Goal: Check status: Check status

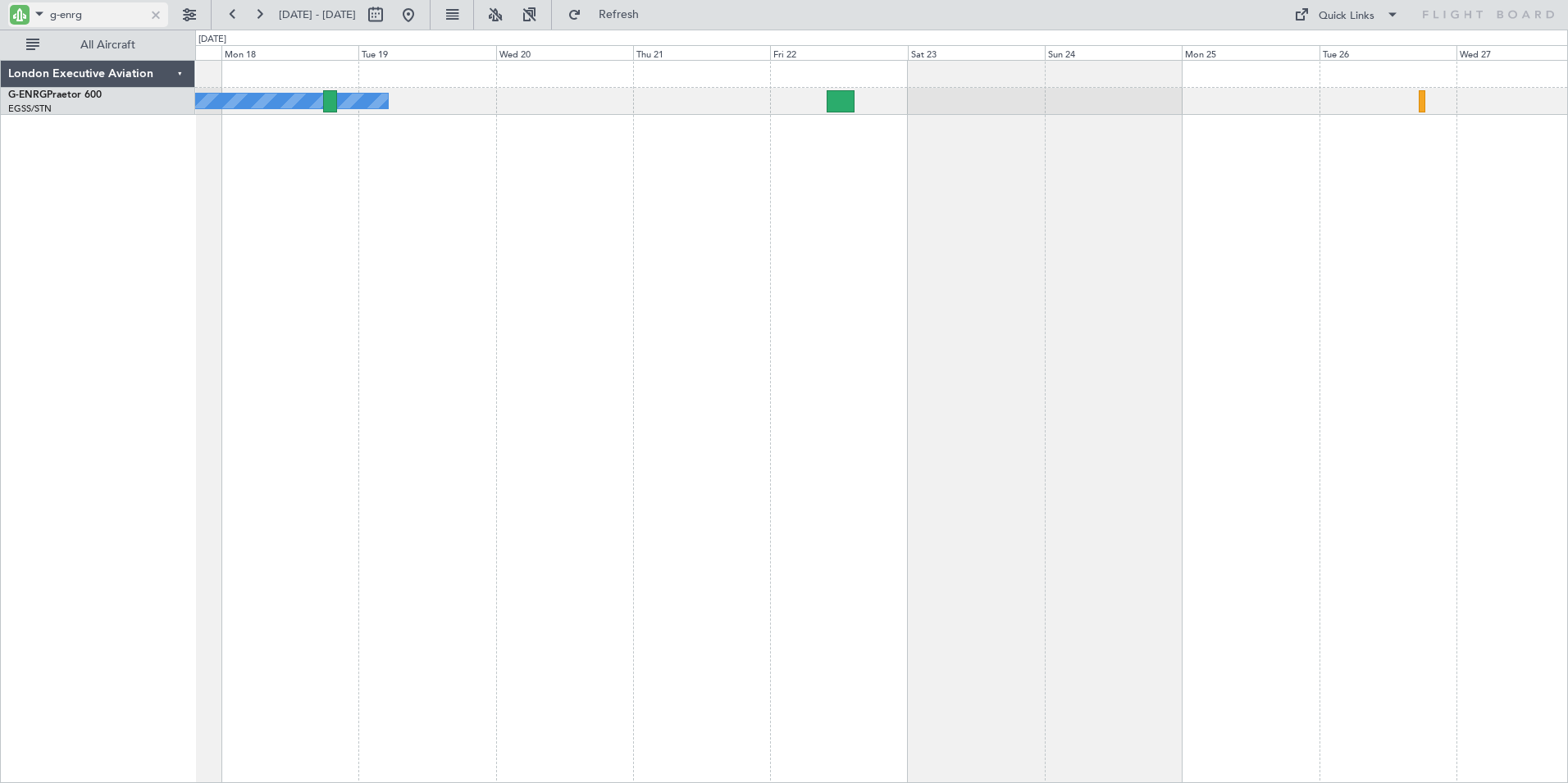
click at [102, 14] on input "g-enrg" at bounding box center [96, 15] width 94 height 25
drag, startPoint x: 111, startPoint y: 14, endPoint x: -3, endPoint y: -2, distance: 115.1
click at [0, 0] on html "g-enrg [DATE] - [DATE] Refresh Quick Links All Aircraft Owner London Executive …" at bounding box center [784, 392] width 1568 height 783
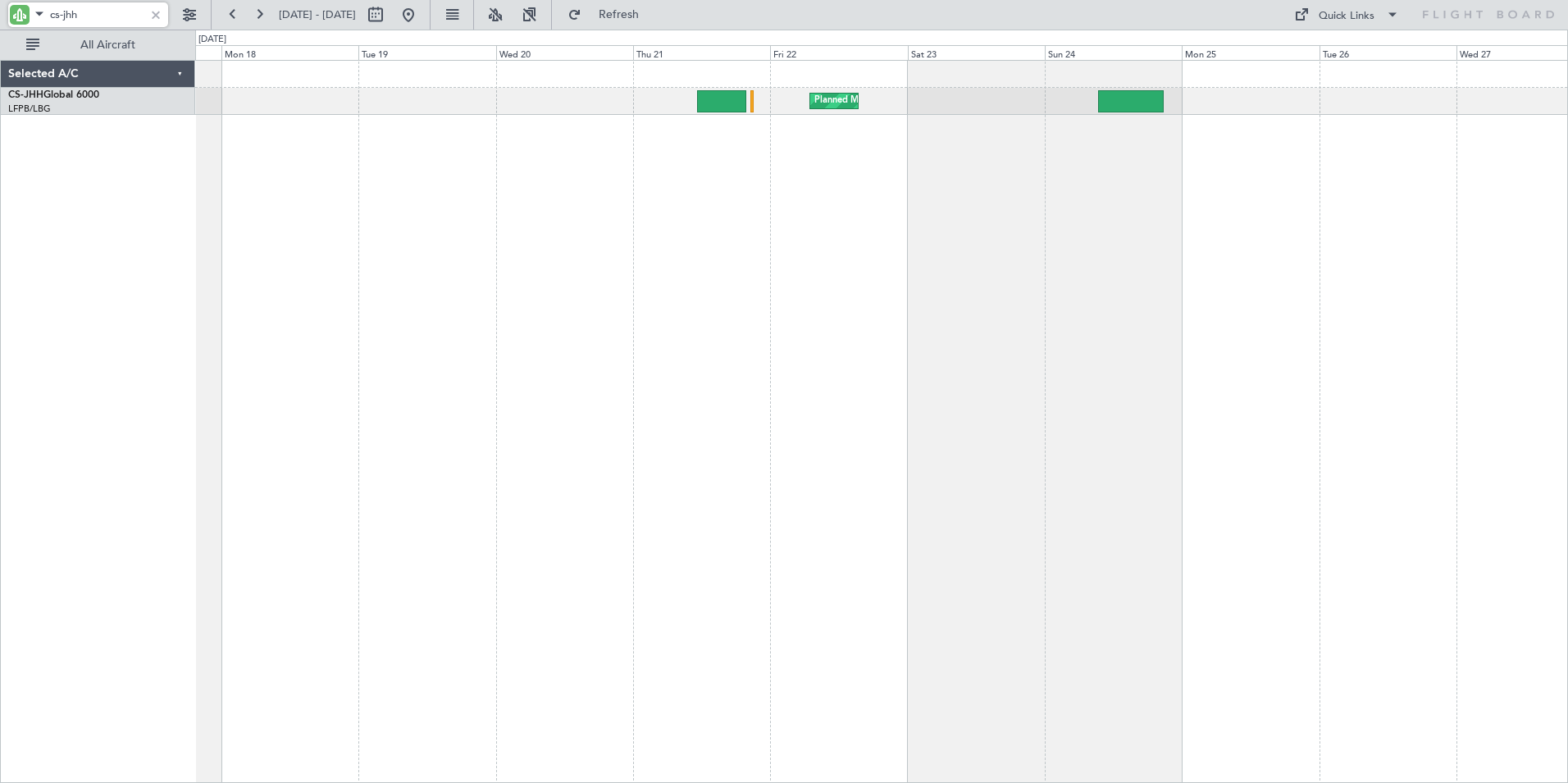
type input "cs-jhh"
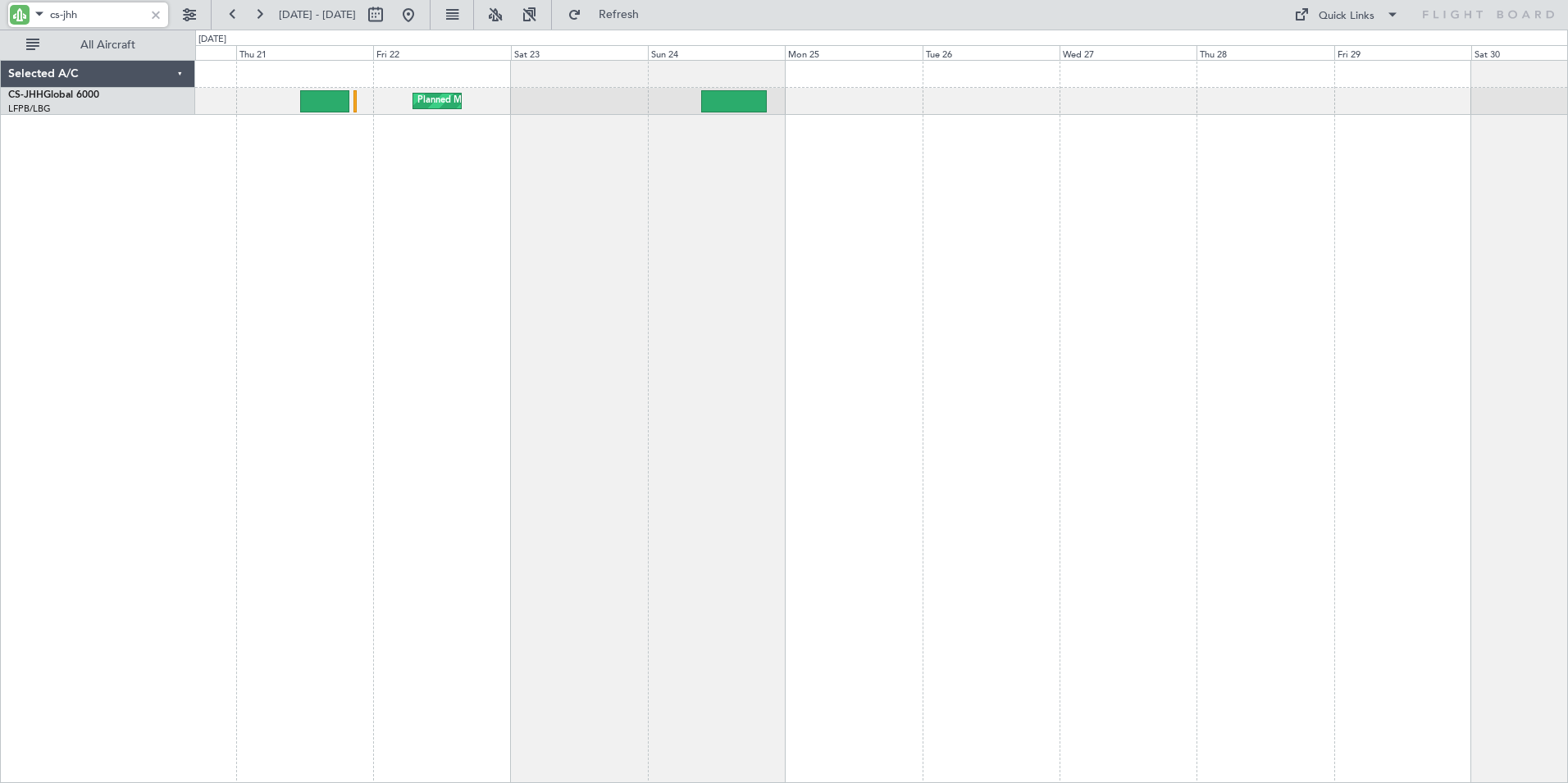
click at [75, 206] on div "Planned Maint [GEOGRAPHIC_DATA] ([GEOGRAPHIC_DATA]) Selected A/C CS-JHH Global …" at bounding box center [784, 406] width 1568 height 753
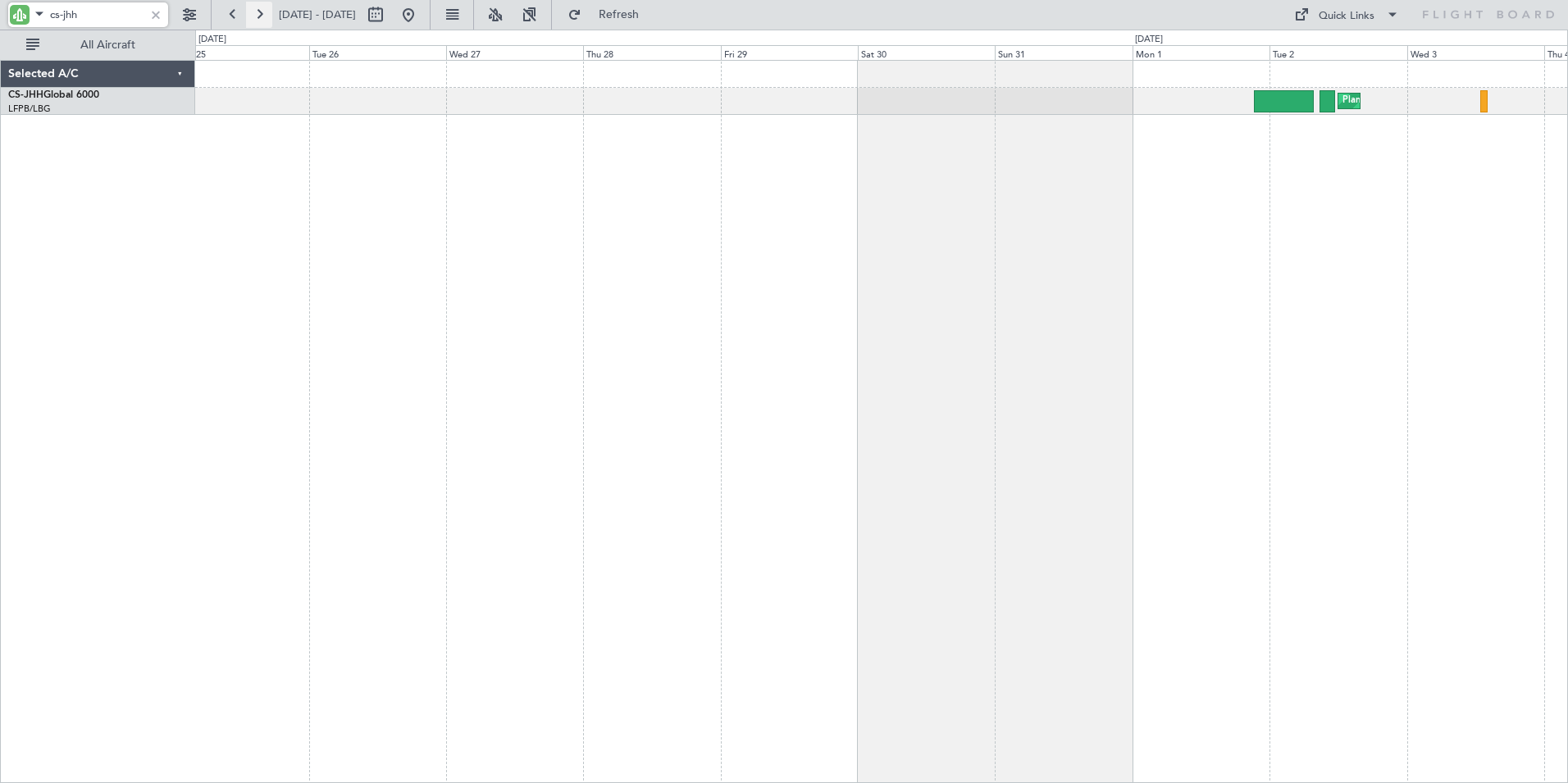
click at [259, 14] on button at bounding box center [259, 14] width 26 height 26
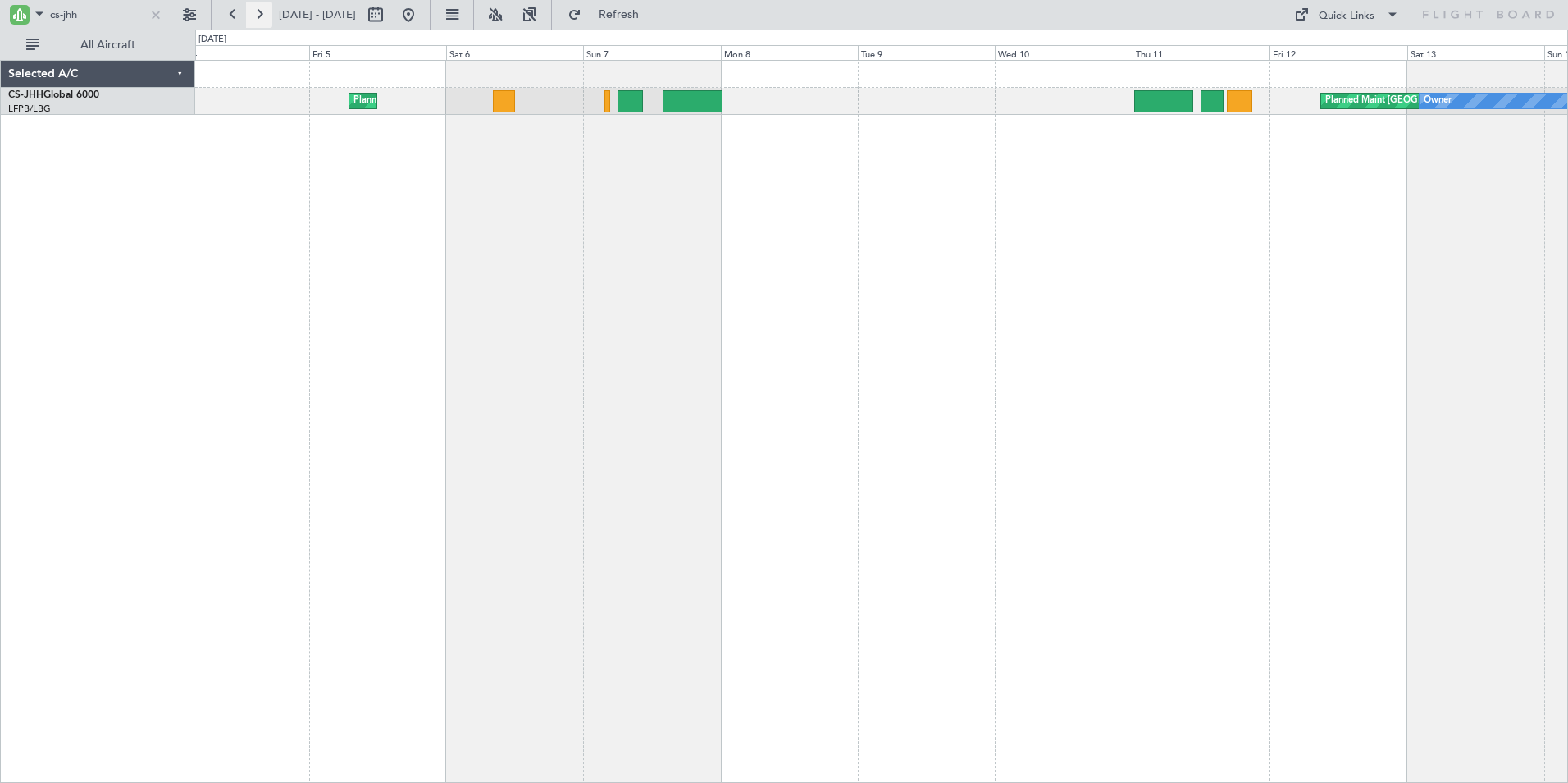
click at [261, 13] on button at bounding box center [259, 14] width 26 height 26
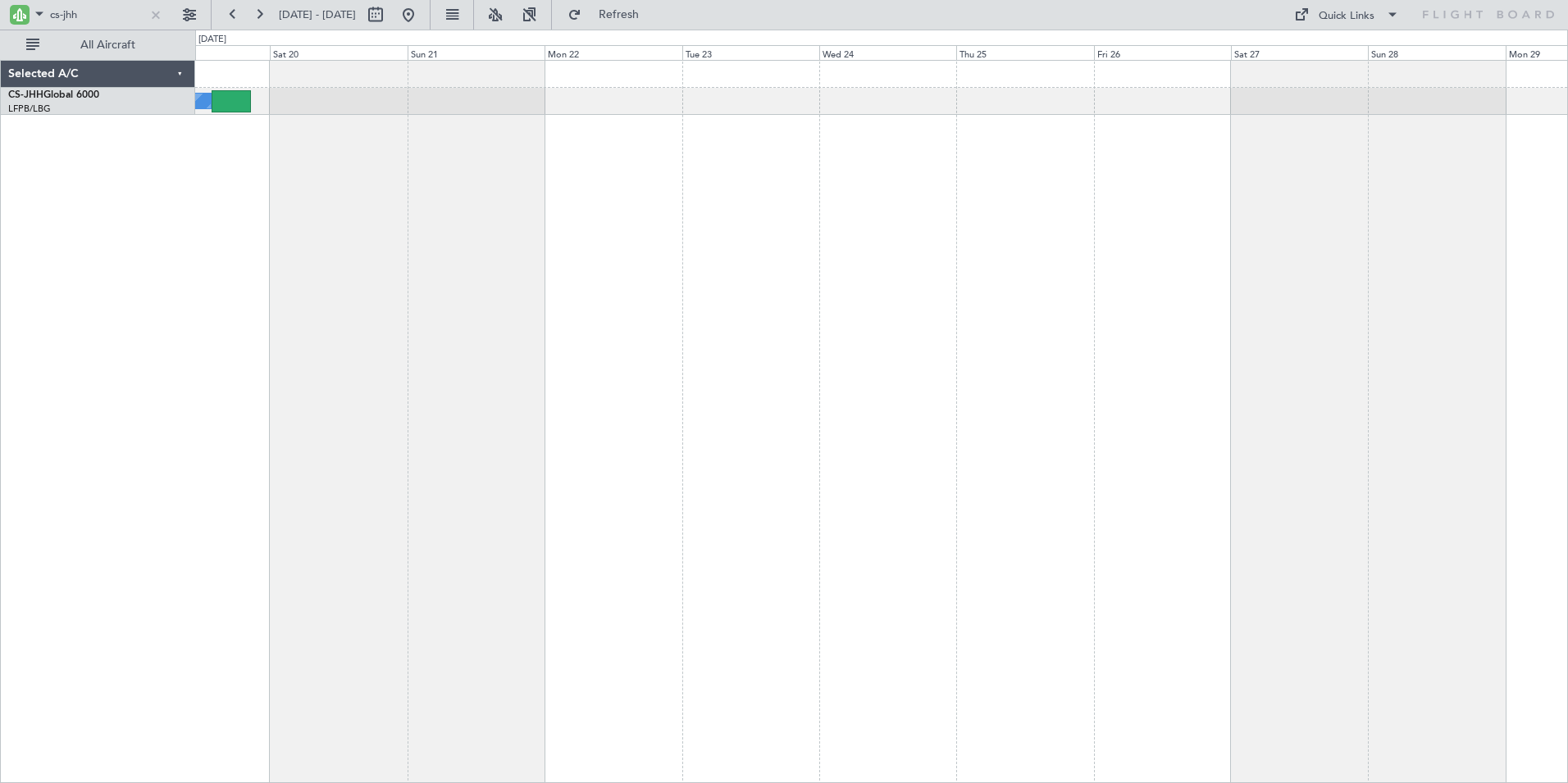
click at [342, 231] on div "Owner Planned Maint [GEOGRAPHIC_DATA] ([GEOGRAPHIC_DATA])" at bounding box center [882, 421] width 1372 height 723
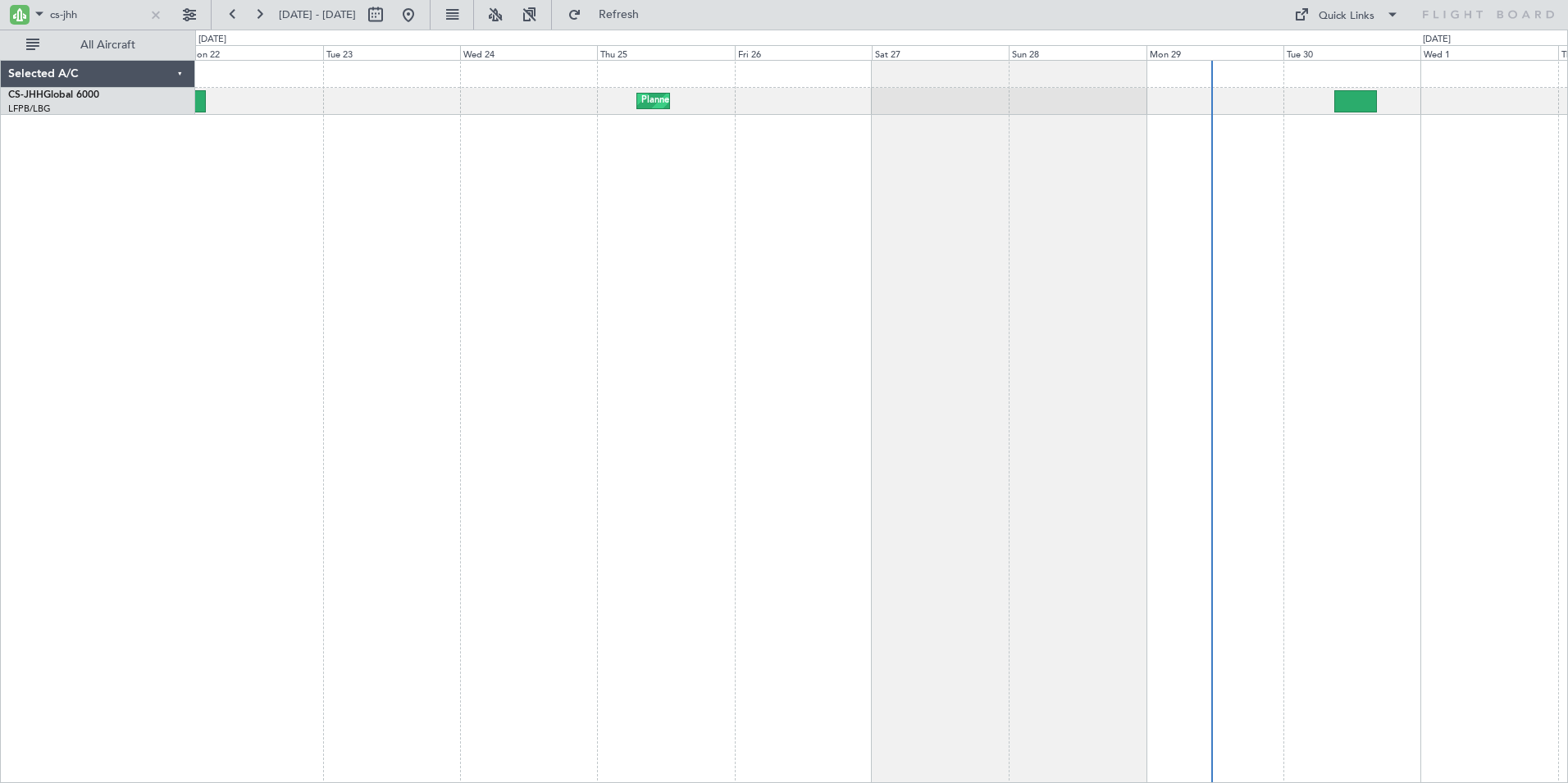
click at [617, 236] on div "Planned Maint [GEOGRAPHIC_DATA] ([GEOGRAPHIC_DATA])" at bounding box center [882, 421] width 1372 height 723
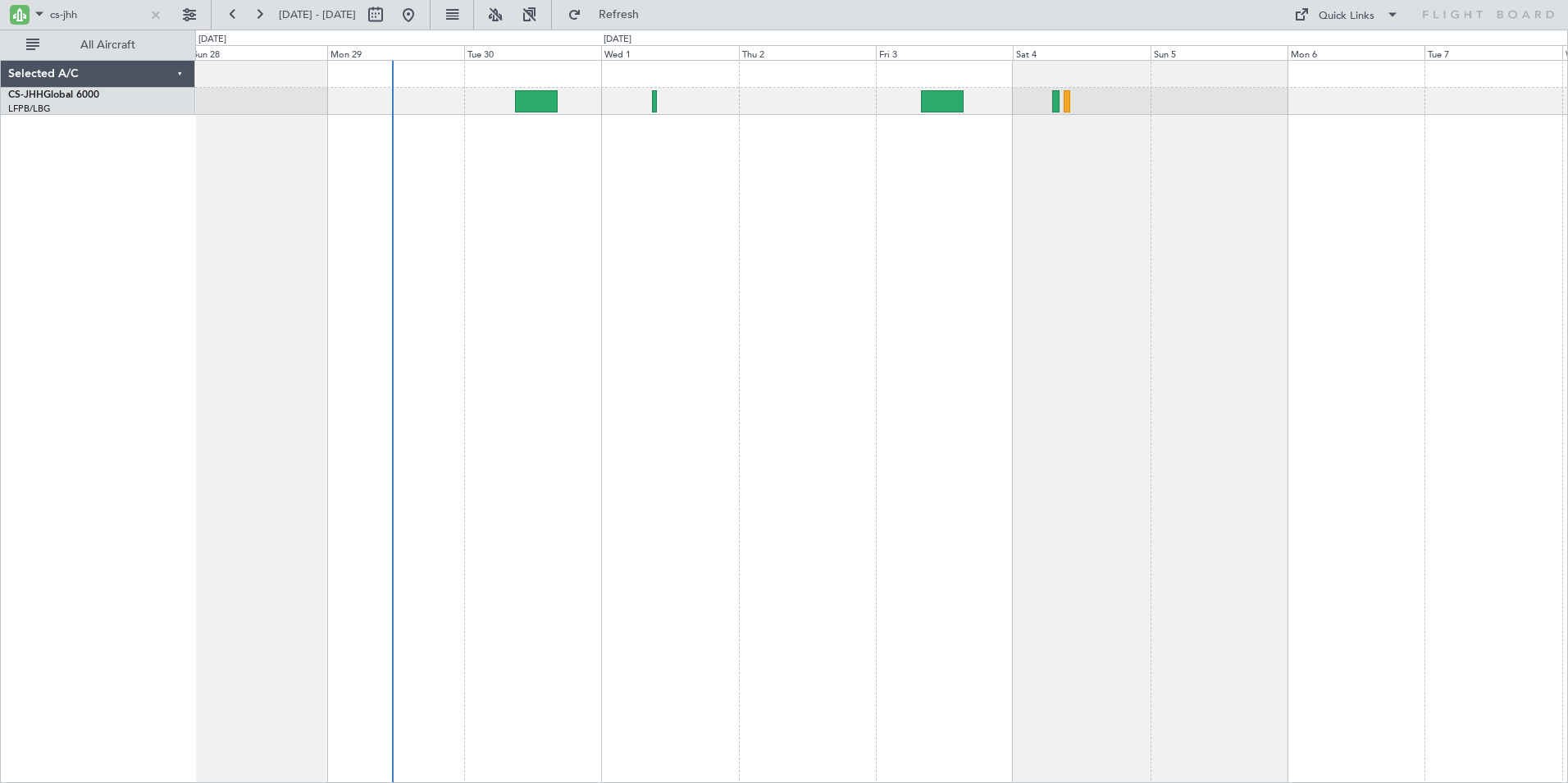
click at [634, 193] on div at bounding box center [882, 421] width 1372 height 723
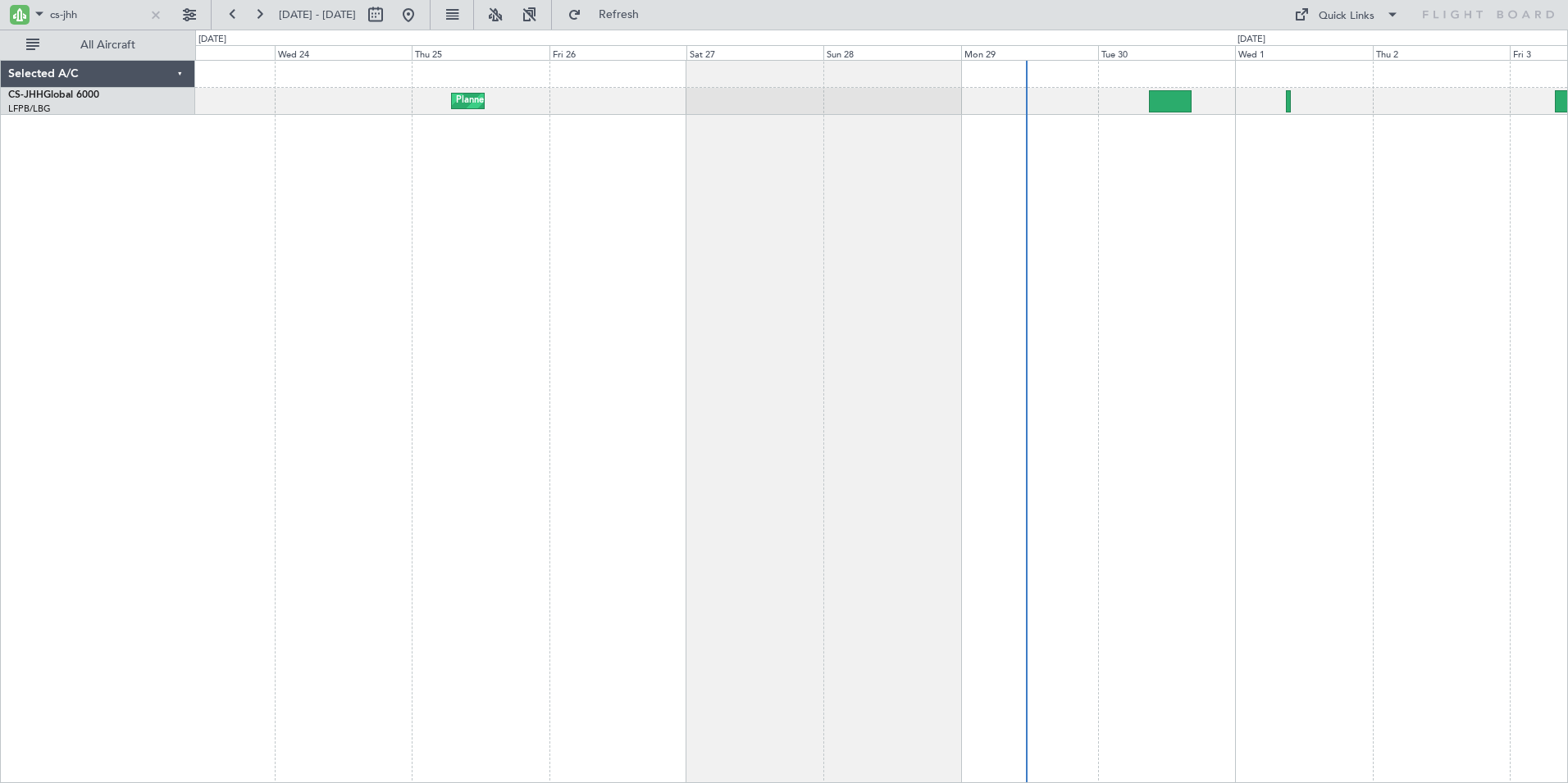
click at [1263, 199] on div "Planned Maint [GEOGRAPHIC_DATA] ([GEOGRAPHIC_DATA])" at bounding box center [882, 421] width 1372 height 723
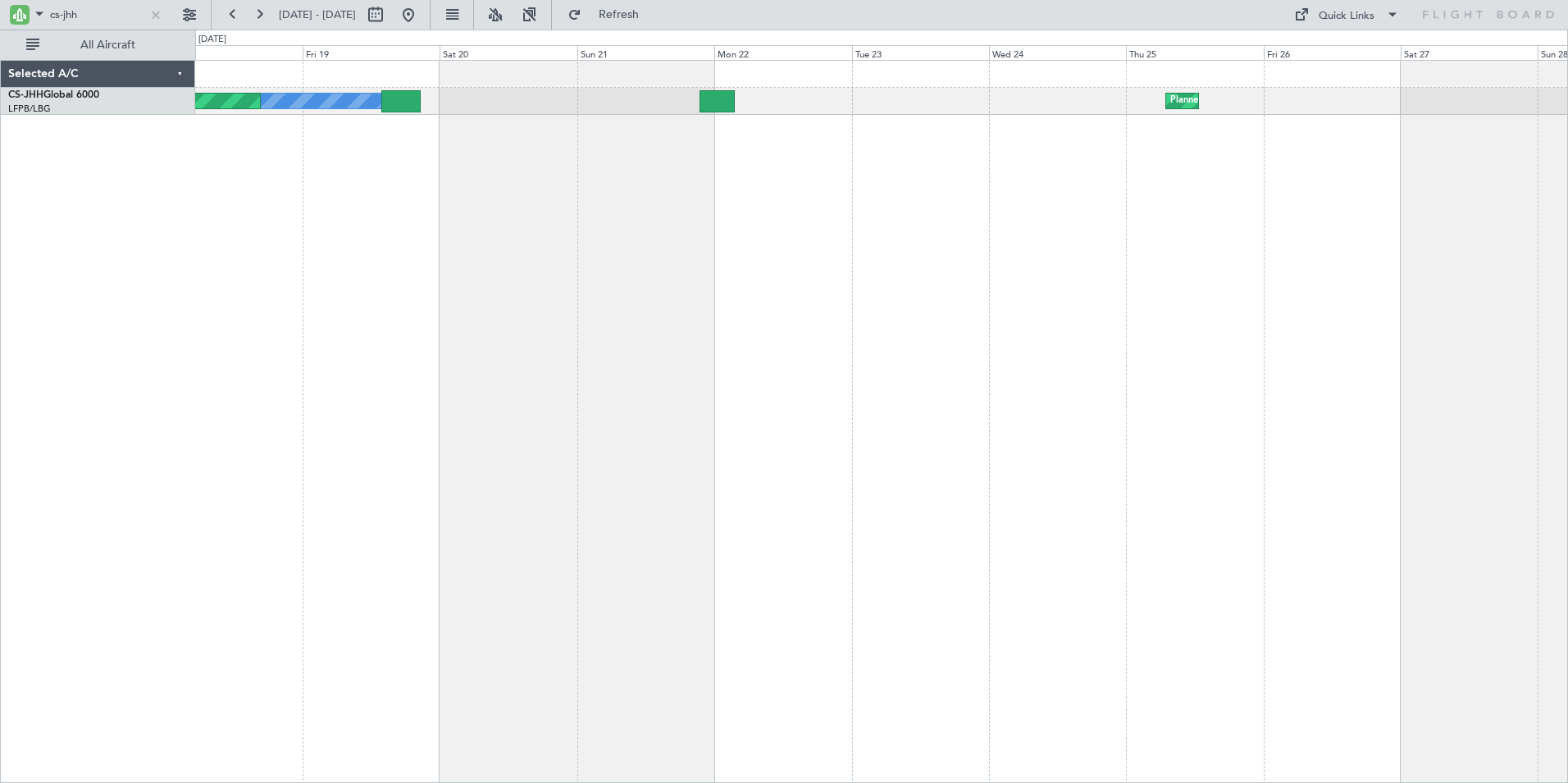
click at [1250, 224] on div "Planned Maint [GEOGRAPHIC_DATA] ([GEOGRAPHIC_DATA]) Owner Planned Maint [GEOGRA…" at bounding box center [882, 421] width 1372 height 723
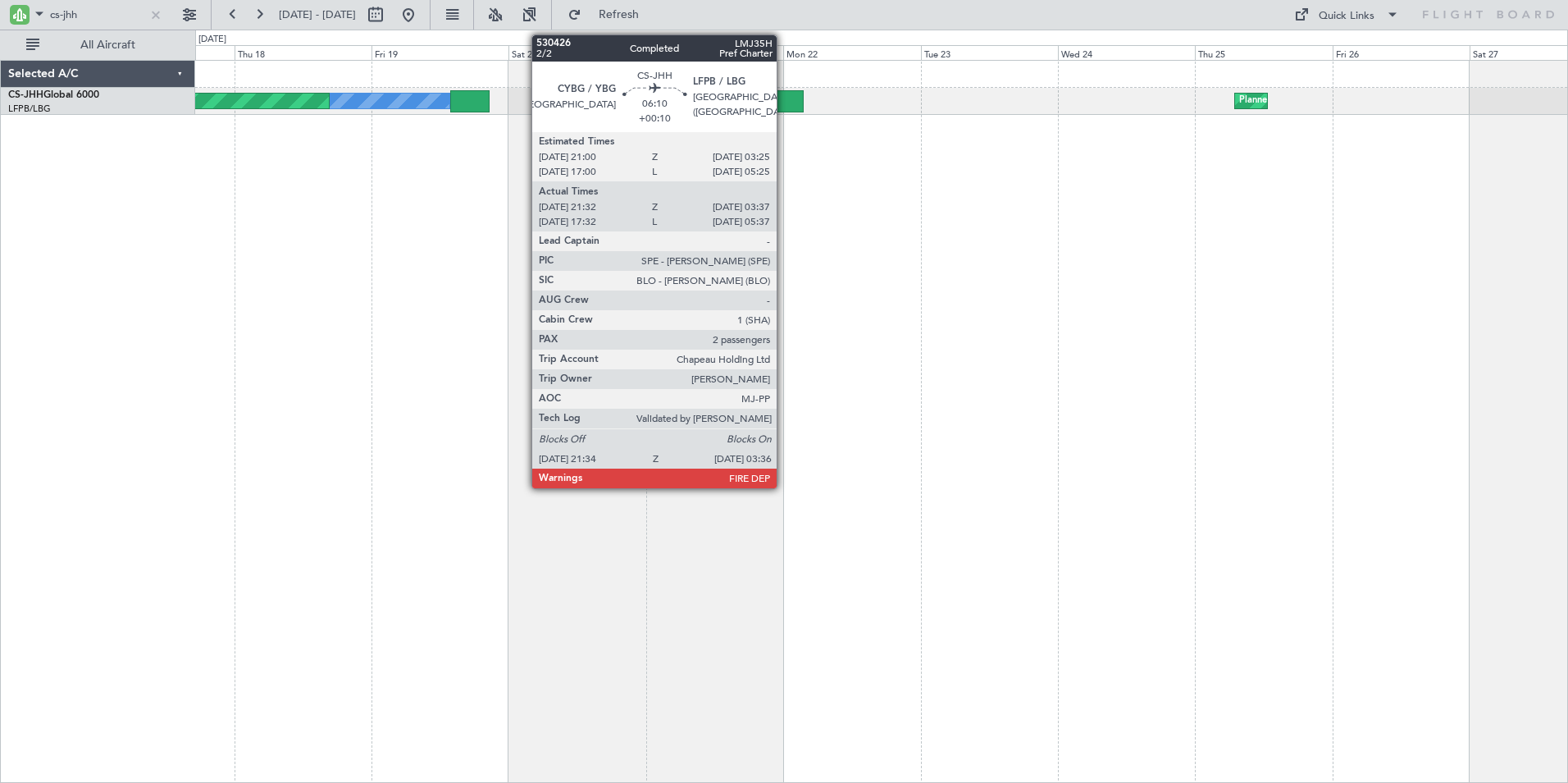
click at [784, 102] on div at bounding box center [785, 101] width 35 height 22
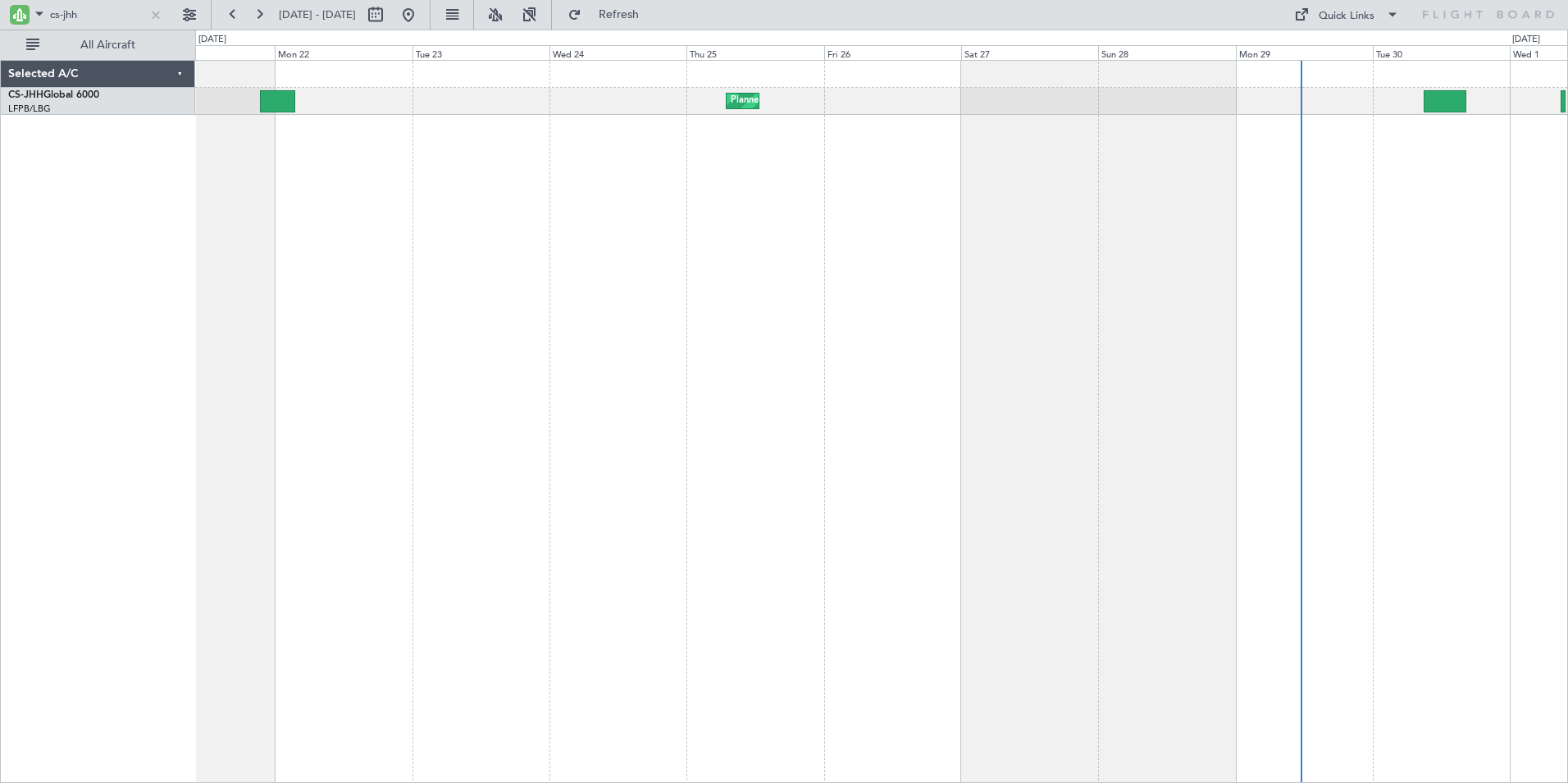
click at [301, 156] on div "Planned Maint [GEOGRAPHIC_DATA] ([GEOGRAPHIC_DATA]) Owner" at bounding box center [882, 421] width 1372 height 723
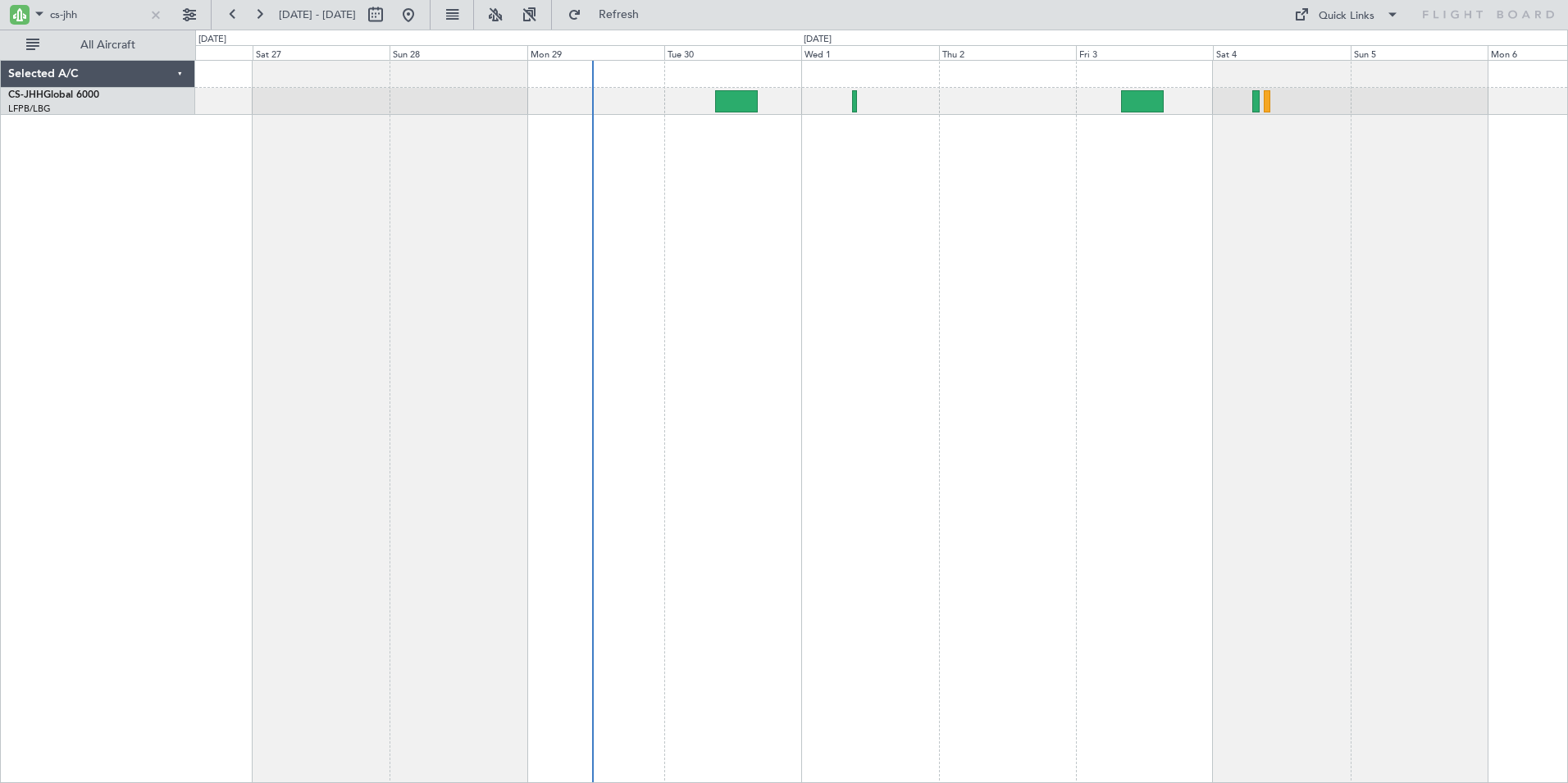
click at [487, 224] on div "Planned Maint [GEOGRAPHIC_DATA] ([GEOGRAPHIC_DATA])" at bounding box center [882, 421] width 1372 height 723
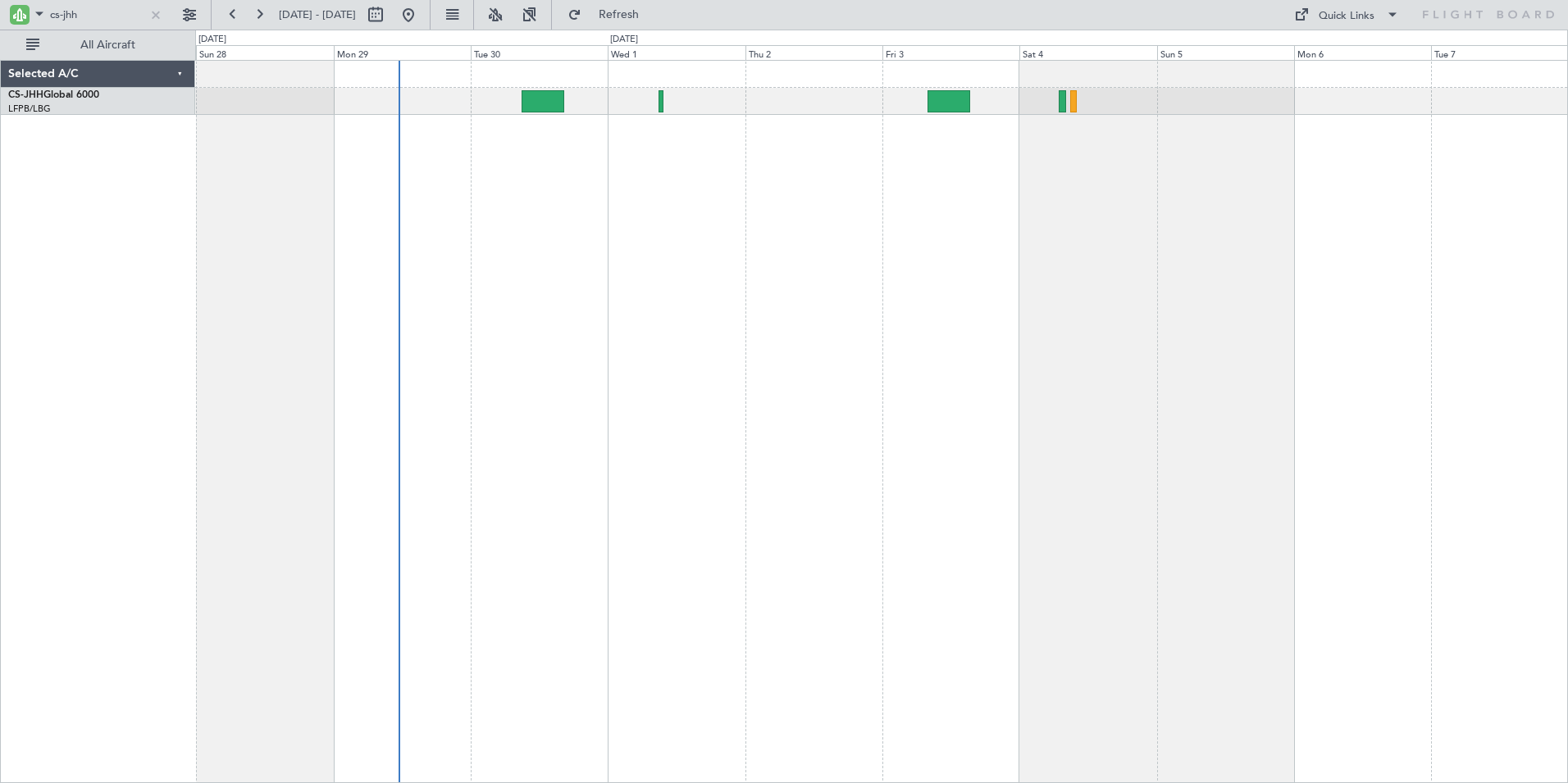
click at [1048, 190] on div "Planned Maint [GEOGRAPHIC_DATA] ([GEOGRAPHIC_DATA])" at bounding box center [882, 421] width 1372 height 723
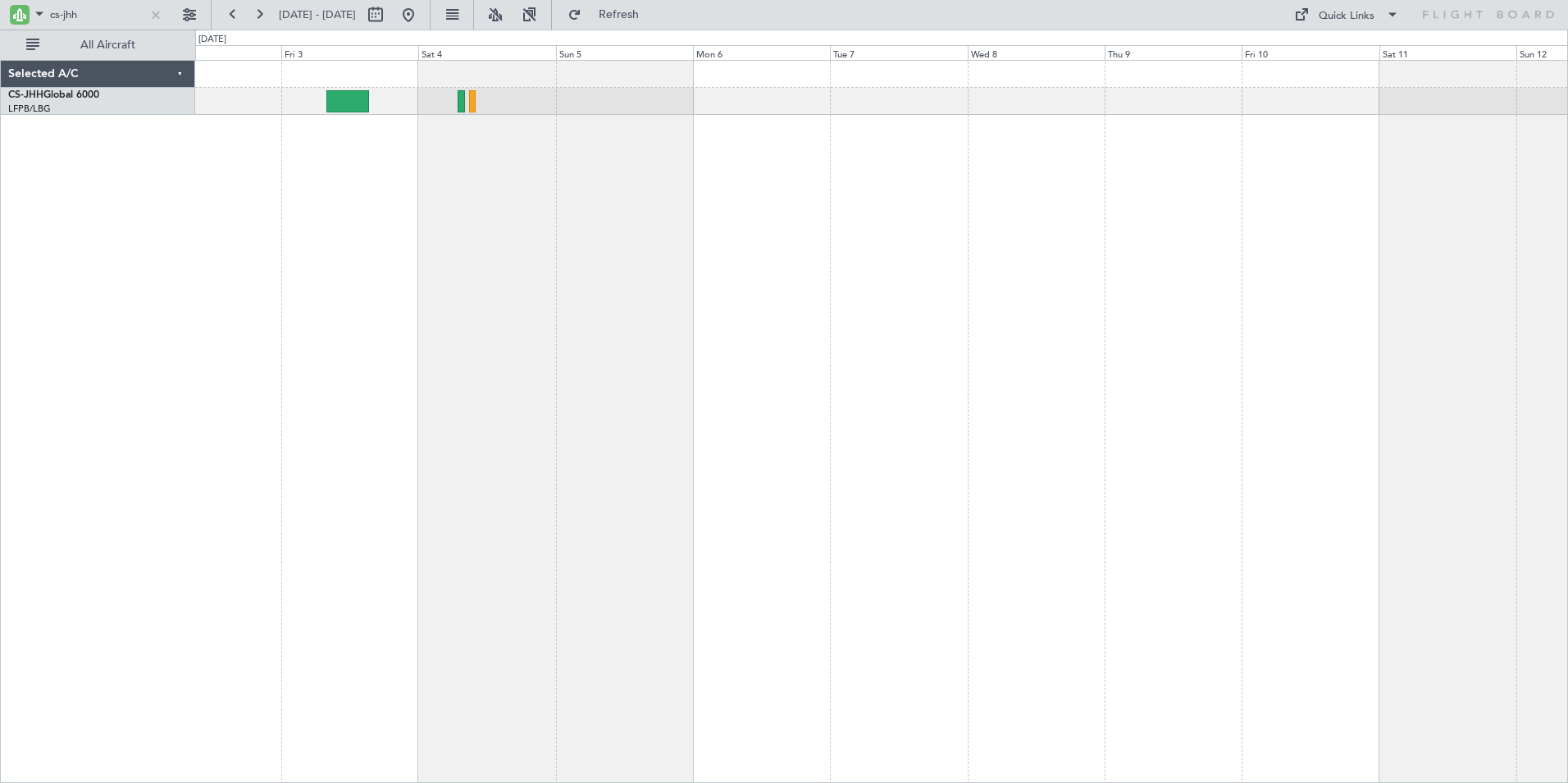
click at [682, 176] on div at bounding box center [882, 421] width 1372 height 723
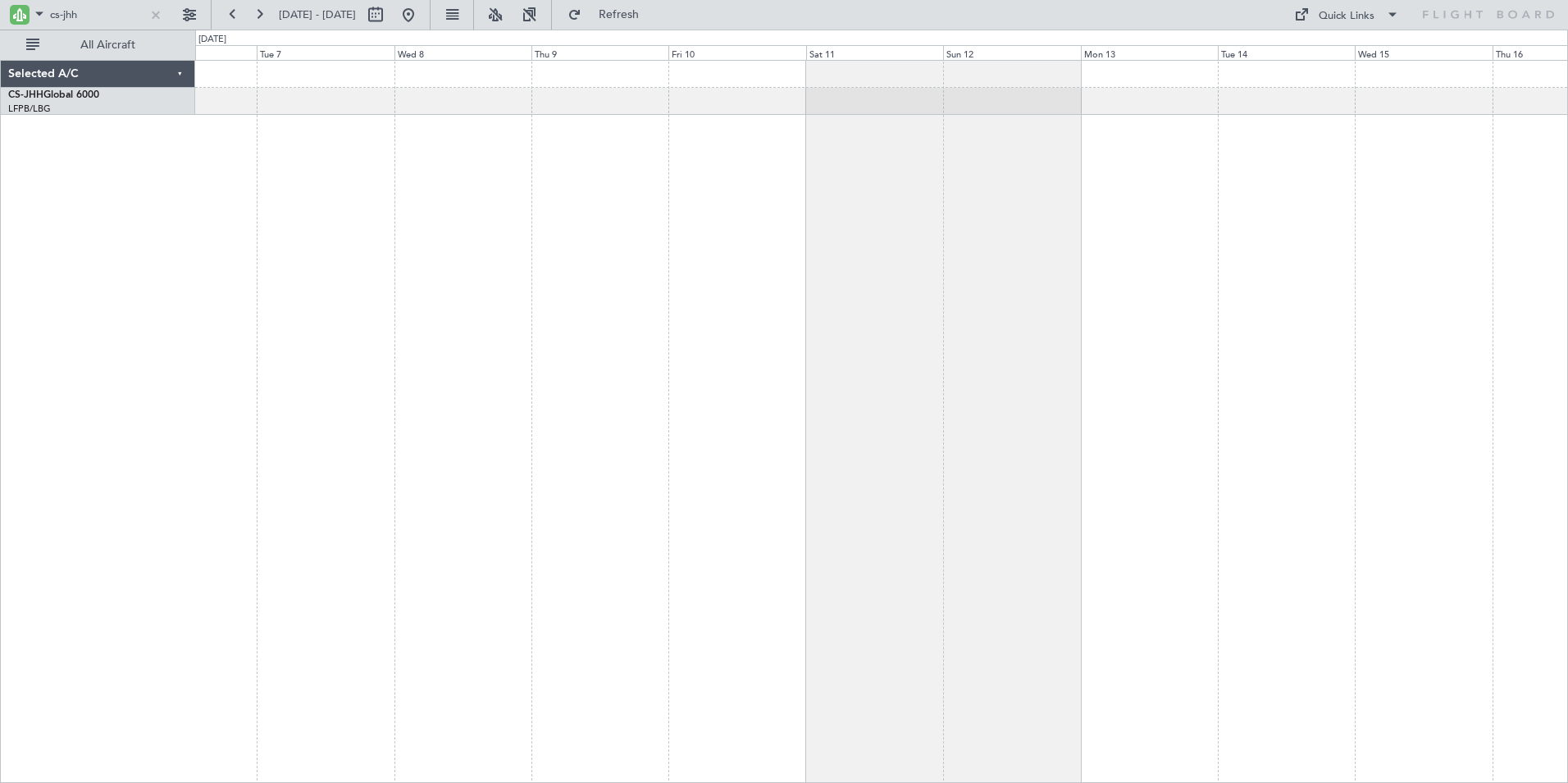
click at [720, 172] on div at bounding box center [882, 421] width 1372 height 723
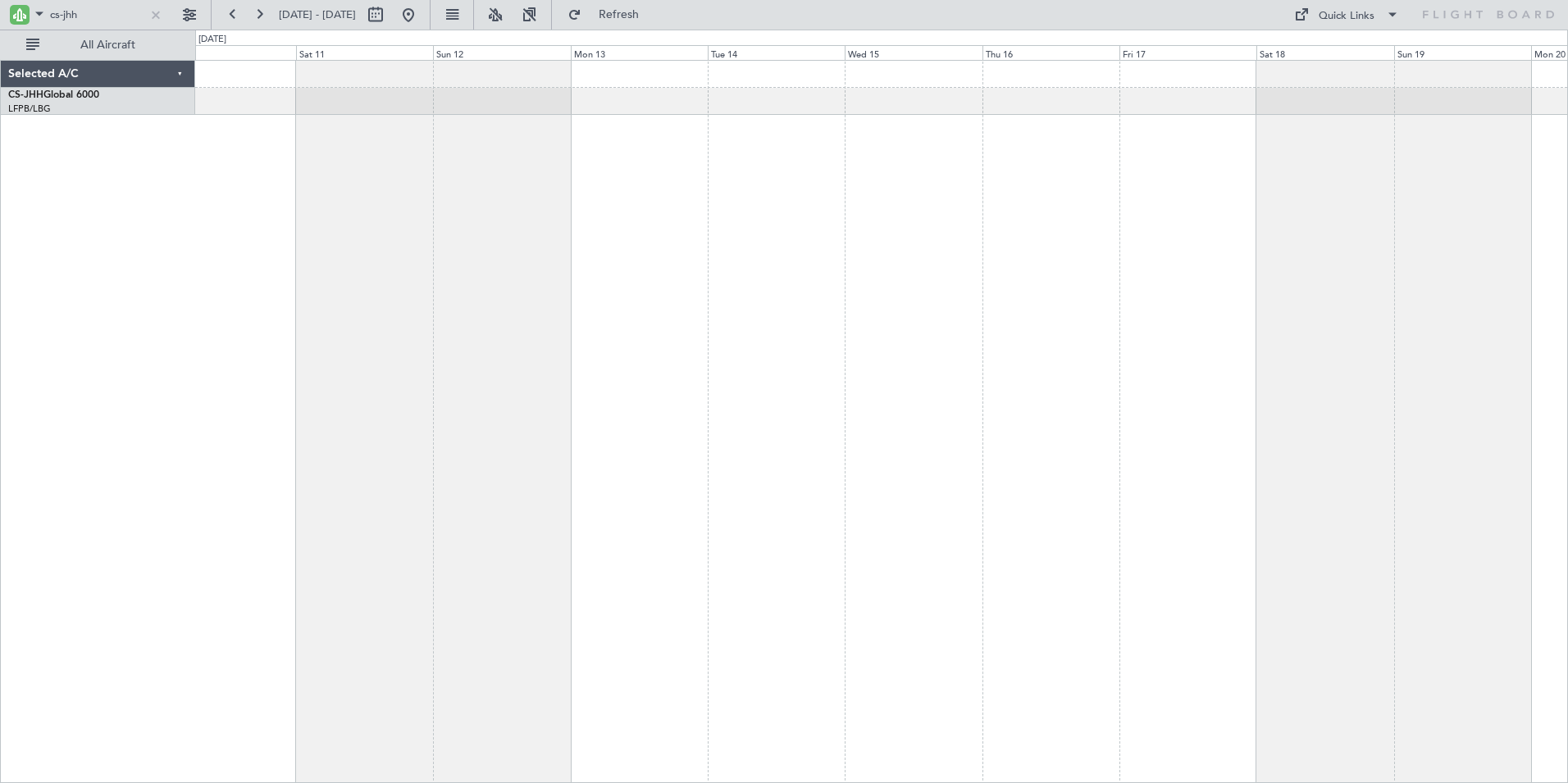
click at [830, 184] on div at bounding box center [882, 421] width 1372 height 723
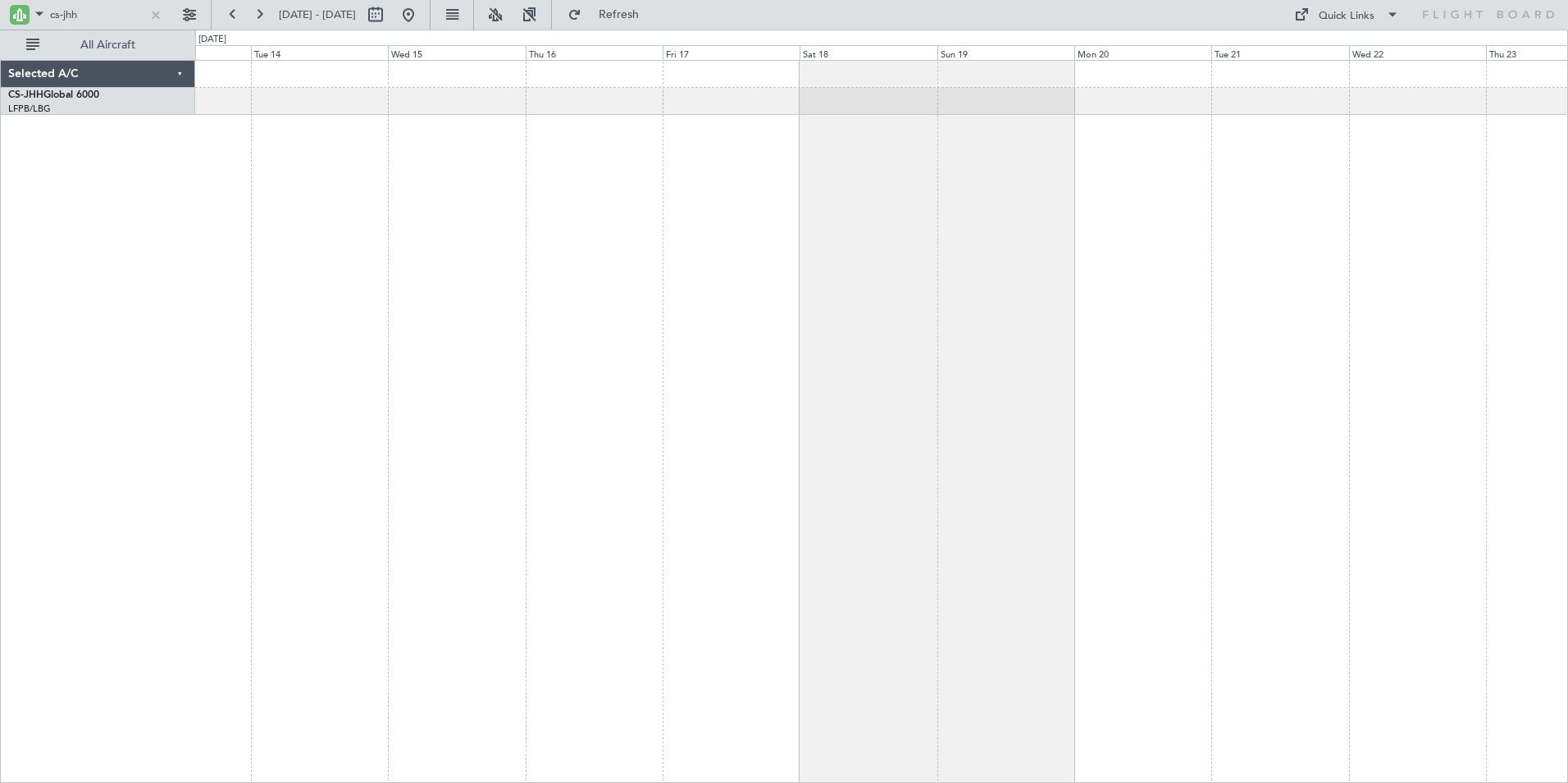
click at [673, 187] on div at bounding box center [882, 421] width 1372 height 723
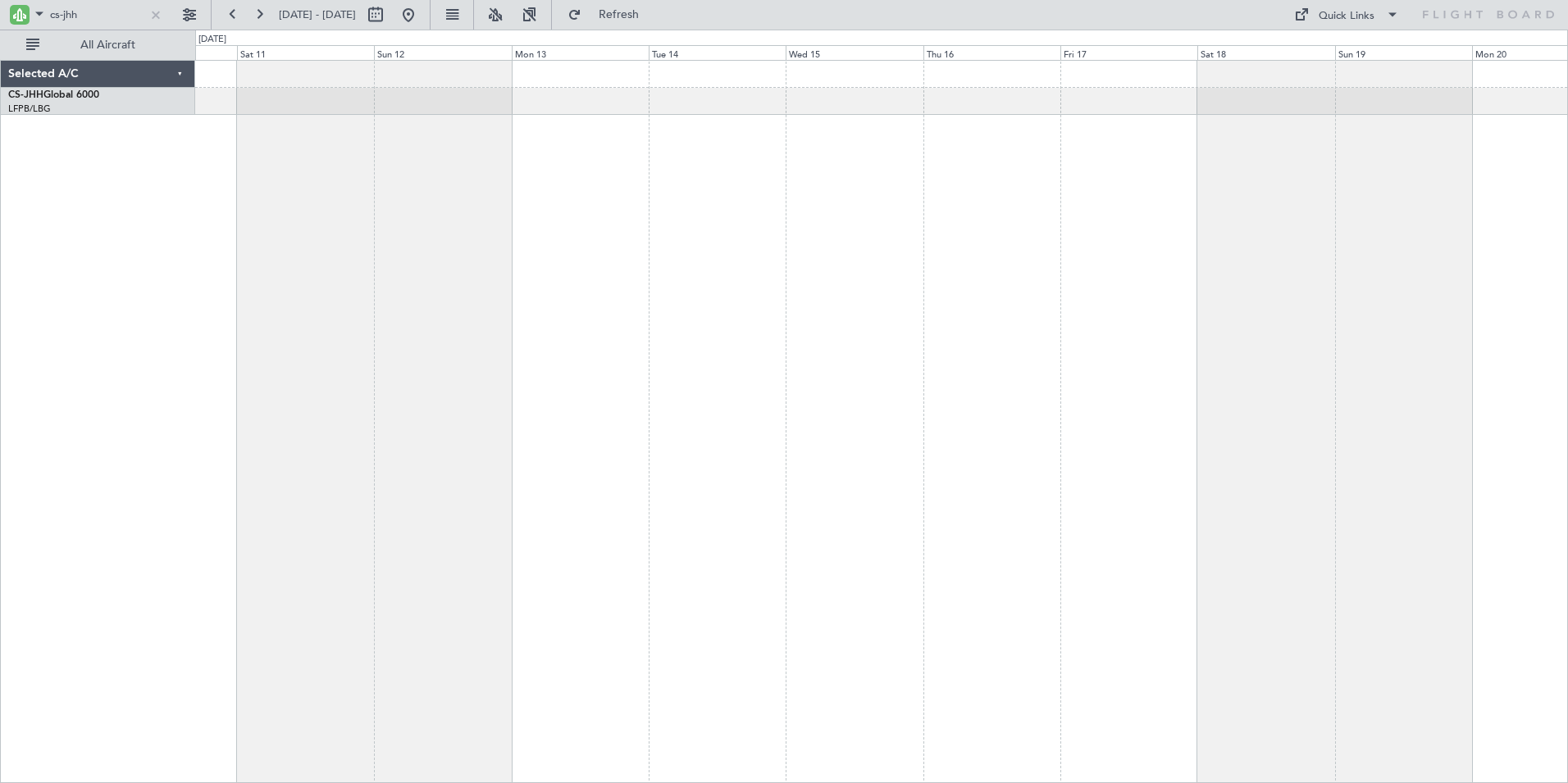
click at [1567, 208] on html "cs-jhh [DATE] - [DATE] Refresh Quick Links All Aircraft Selected A/C CS-JHH Glo…" at bounding box center [784, 392] width 1568 height 783
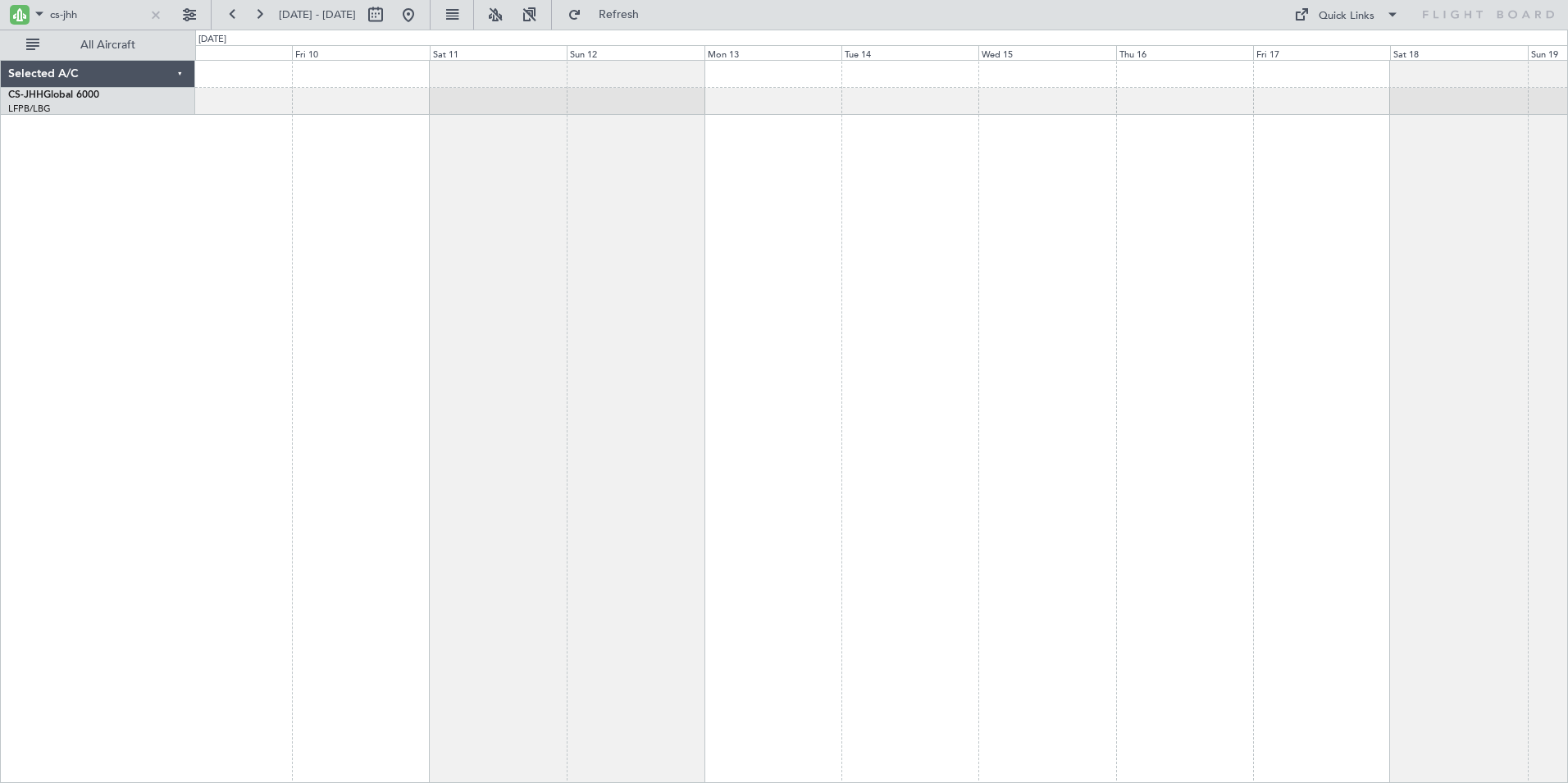
click at [1567, 226] on html "cs-jhh [DATE] - [DATE] Refresh Quick Links All Aircraft Selected A/C CS-JHH Glo…" at bounding box center [784, 392] width 1568 height 783
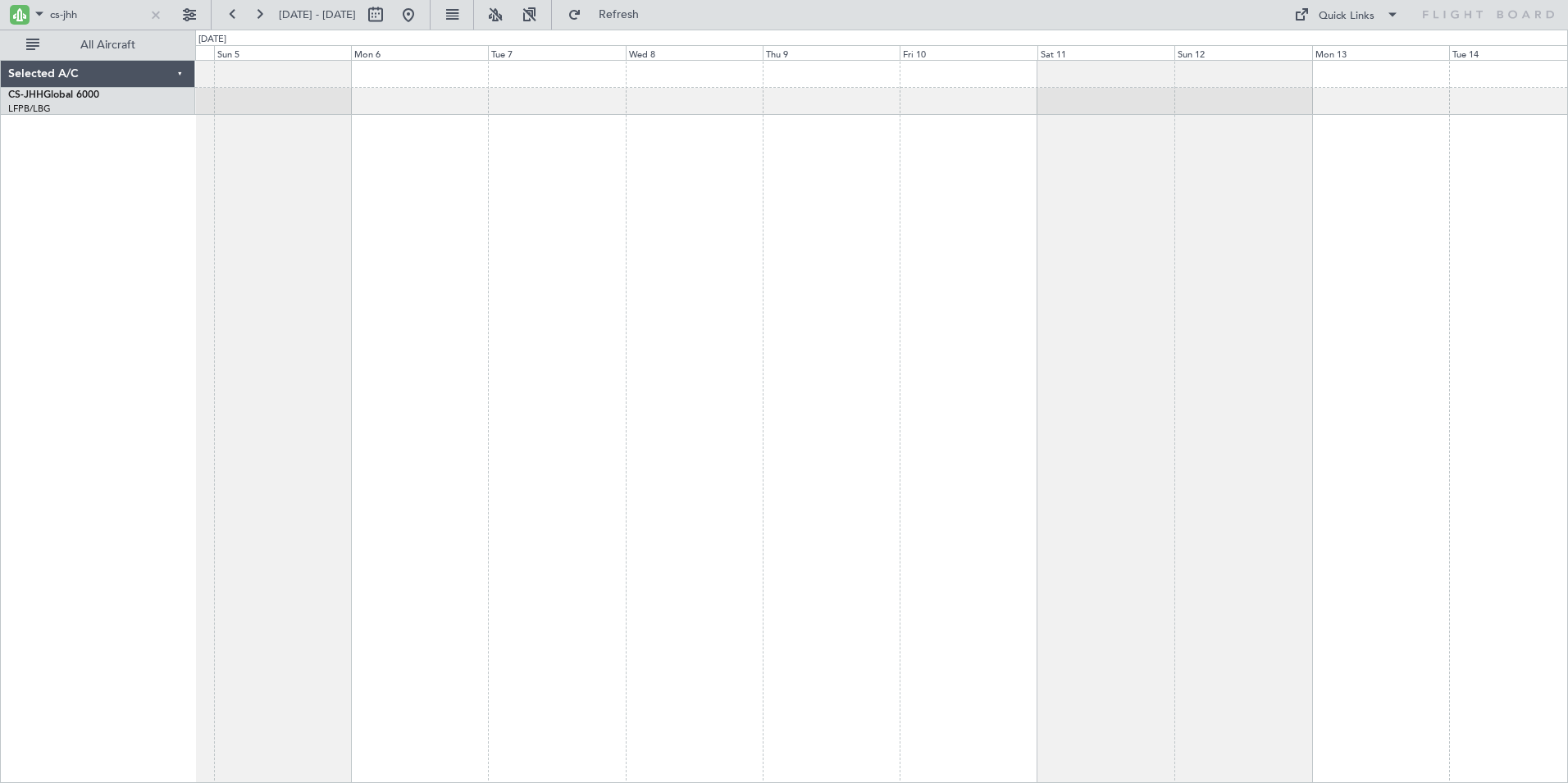
click at [1567, 263] on html "cs-jhh [DATE] - [DATE] Refresh Quick Links All Aircraft Selected A/C CS-JHH Glo…" at bounding box center [784, 392] width 1568 height 783
